Goal: Task Accomplishment & Management: Complete application form

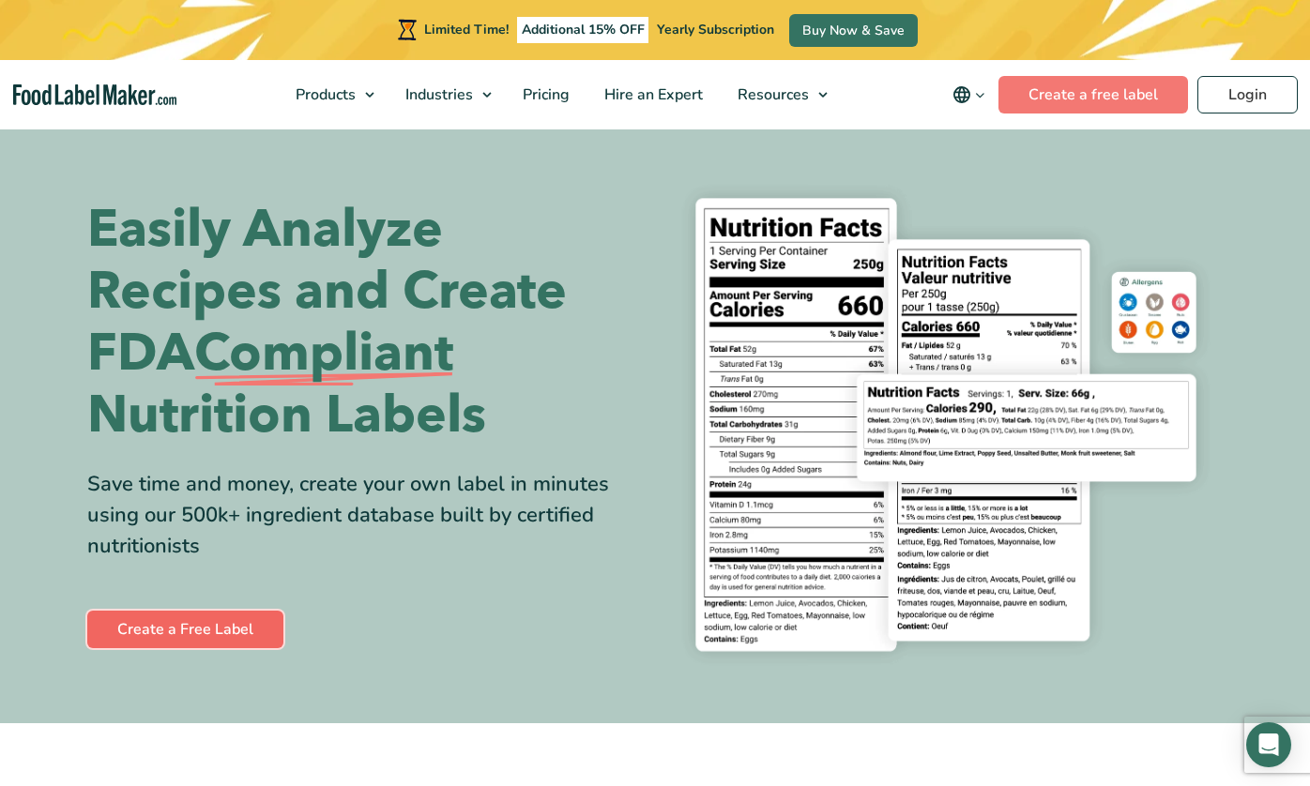
scroll to position [30, 0]
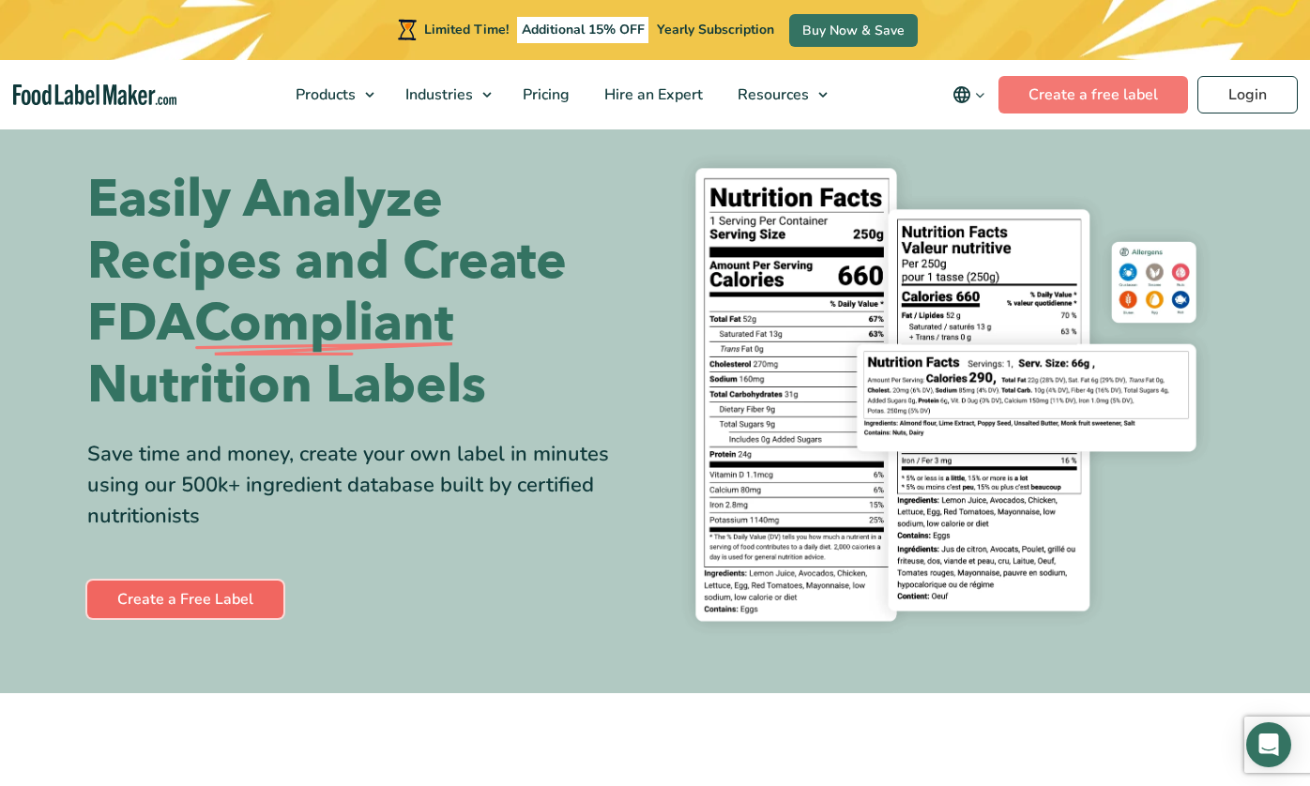
click at [158, 607] on link "Create a Free Label" at bounding box center [185, 600] width 196 height 38
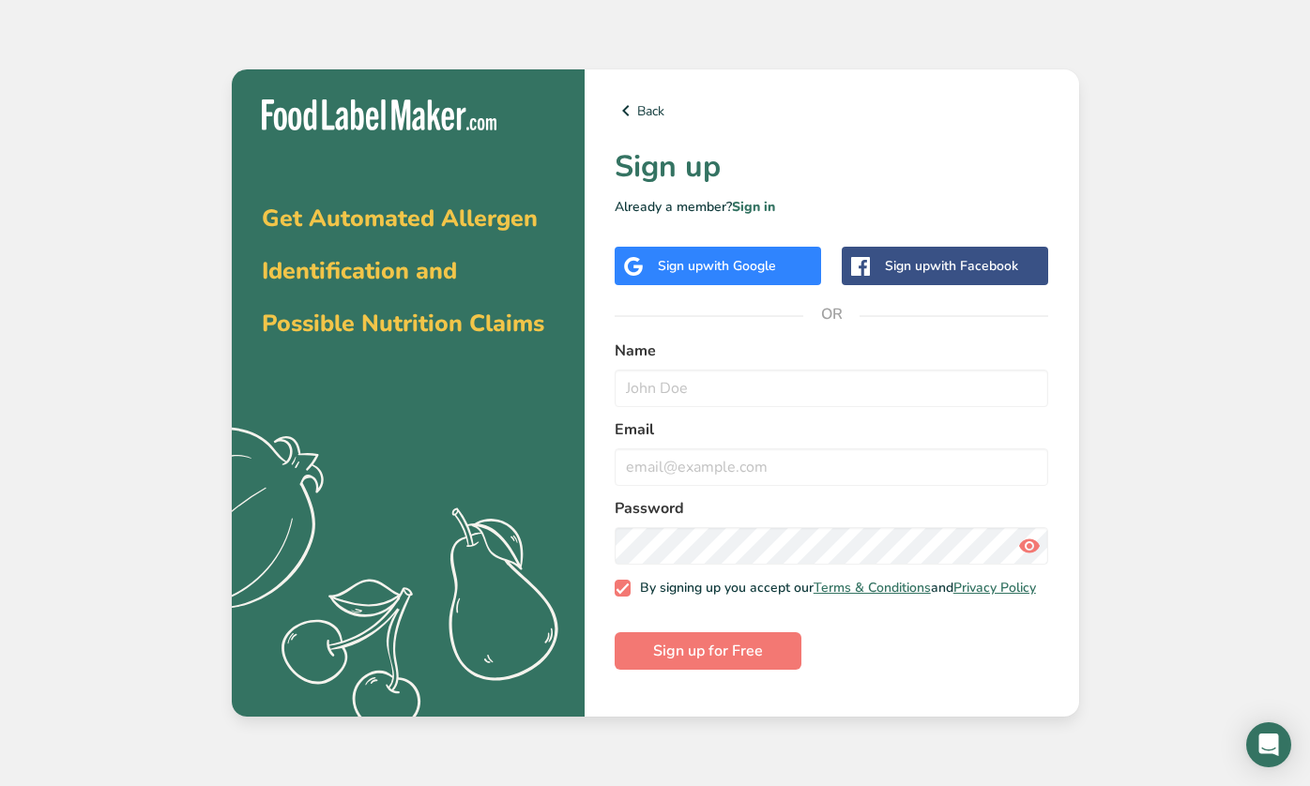
click at [707, 269] on span "with Google" at bounding box center [739, 266] width 73 height 18
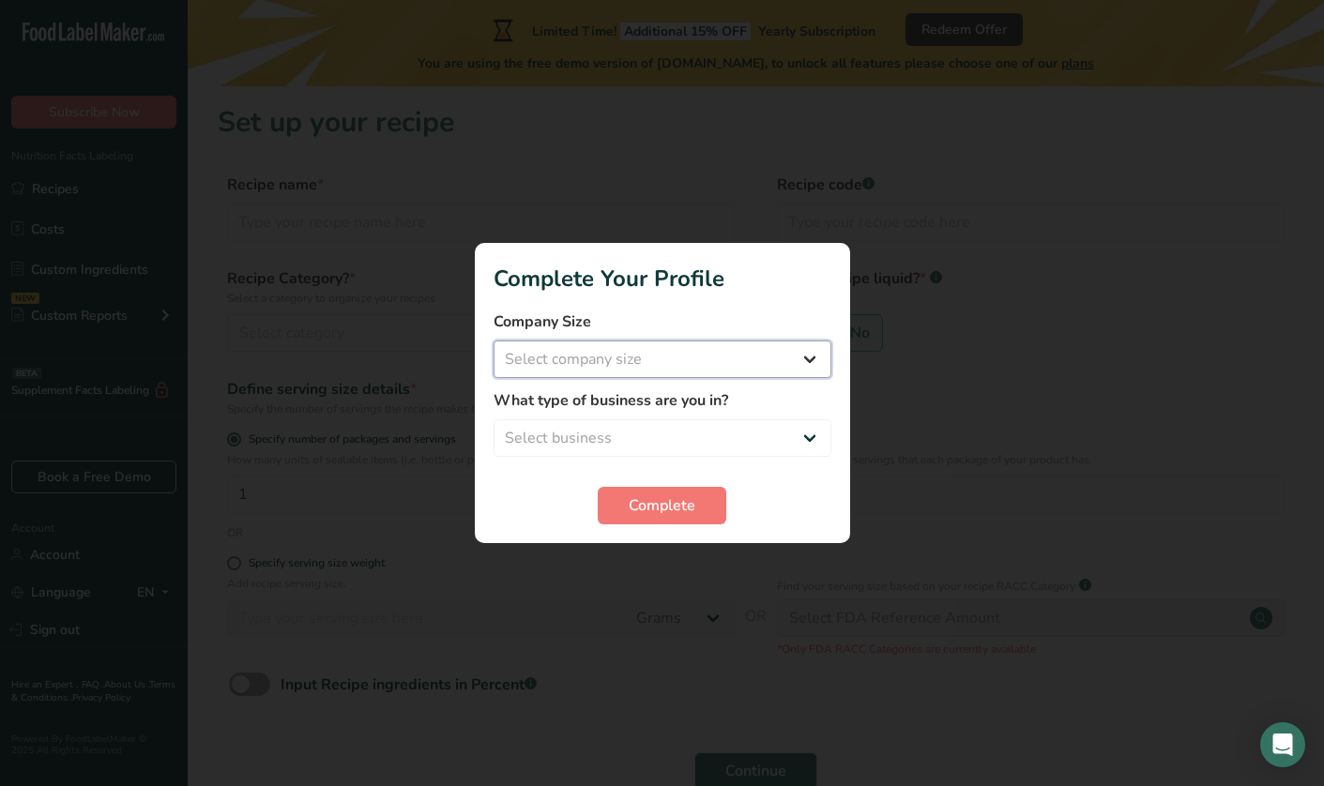
click at [493, 341] on select "Select company size Fewer than 10 Employees 10 to 50 Employees 51 to 500 Employ…" at bounding box center [662, 360] width 338 height 38
select select "1"
click option "Fewer than 10 Employees" at bounding box center [0, 0] width 0 height 0
drag, startPoint x: 652, startPoint y: 417, endPoint x: 644, endPoint y: 426, distance: 11.9
click at [651, 418] on div "What type of business are you in? Select business Packaged Food Manufacturer Re…" at bounding box center [662, 423] width 338 height 68
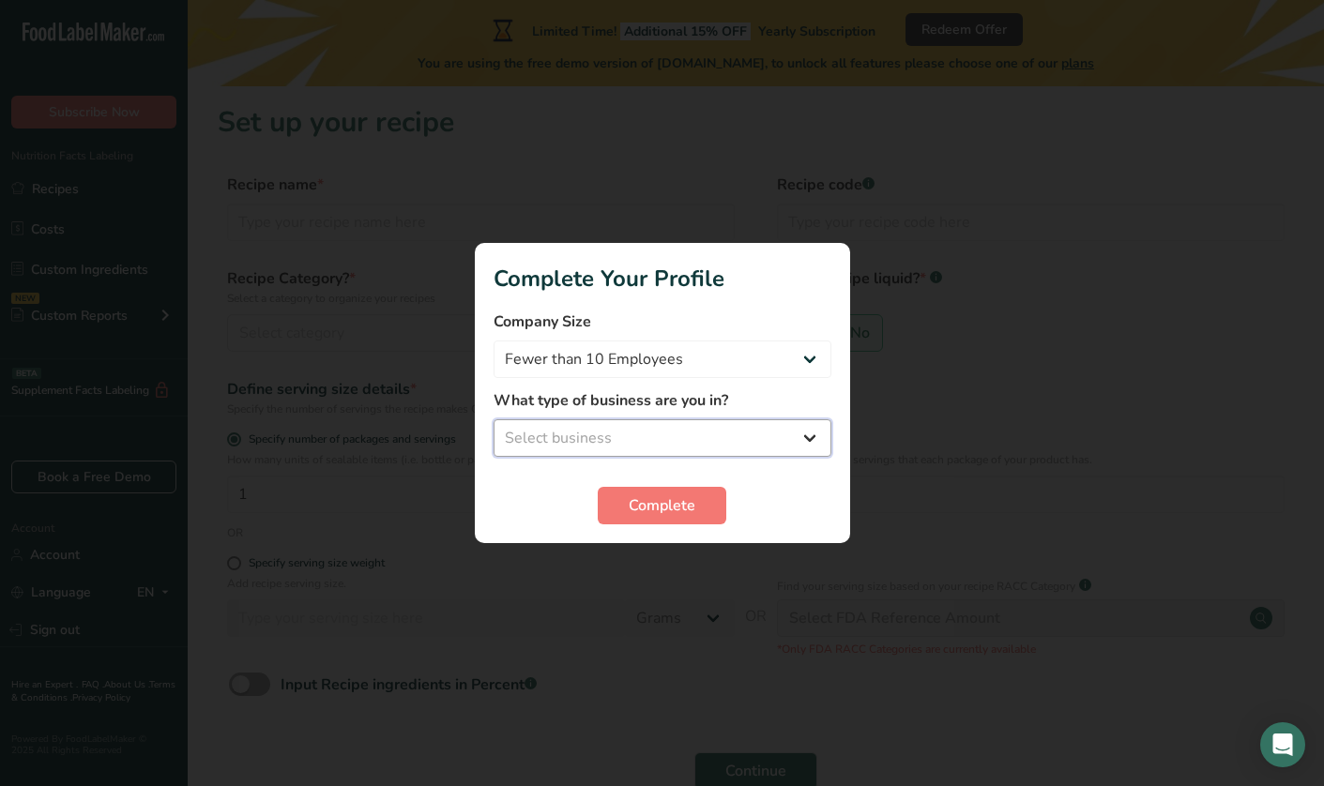
click at [493, 419] on select "Select business Packaged Food Manufacturer Restaurant & Cafe Bakery Meal Plans …" at bounding box center [662, 438] width 338 height 38
select select "8"
click option "Other" at bounding box center [0, 0] width 0 height 0
click at [672, 510] on span "Complete" at bounding box center [662, 505] width 67 height 23
